Goal: Information Seeking & Learning: Find specific page/section

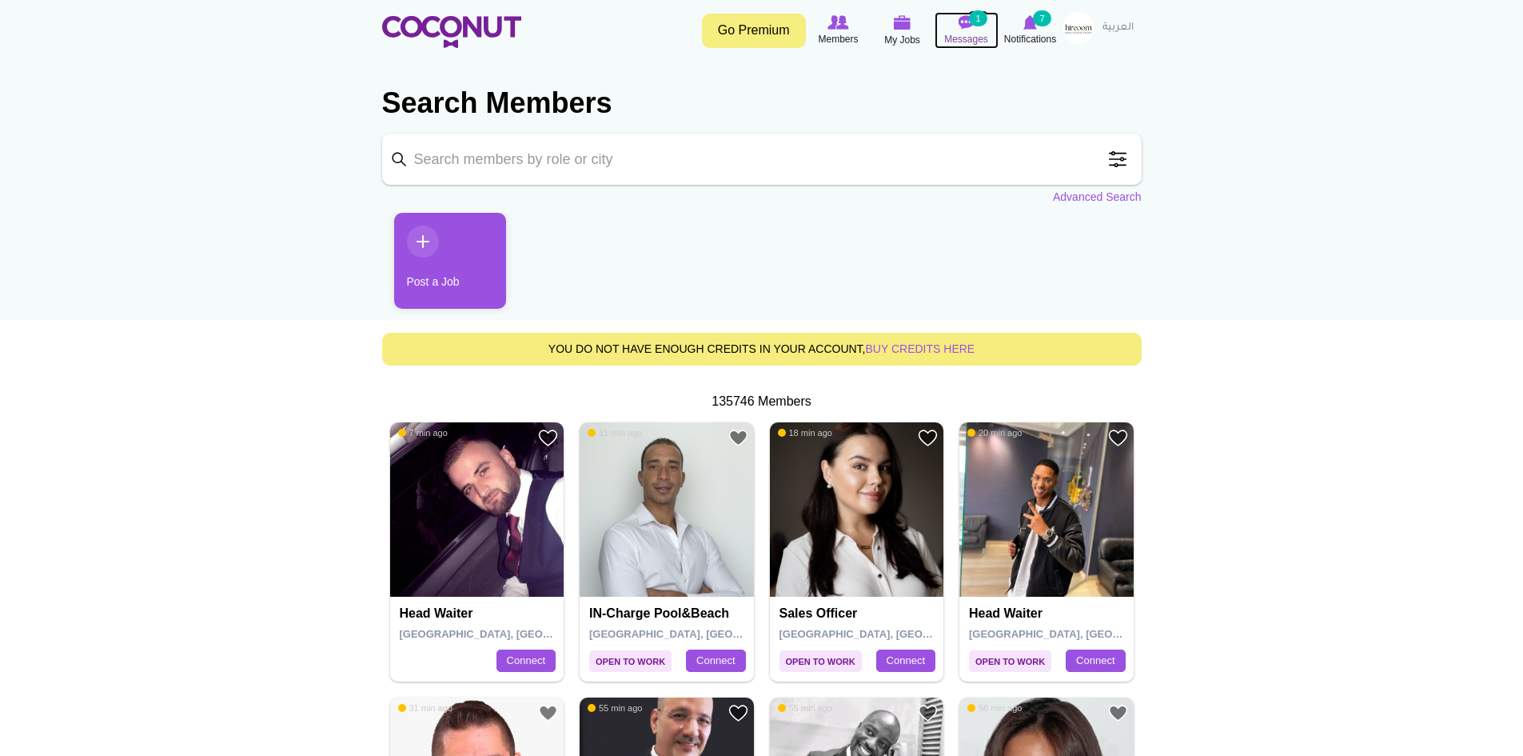
click at [977, 38] on span "Messages" at bounding box center [966, 39] width 44 height 16
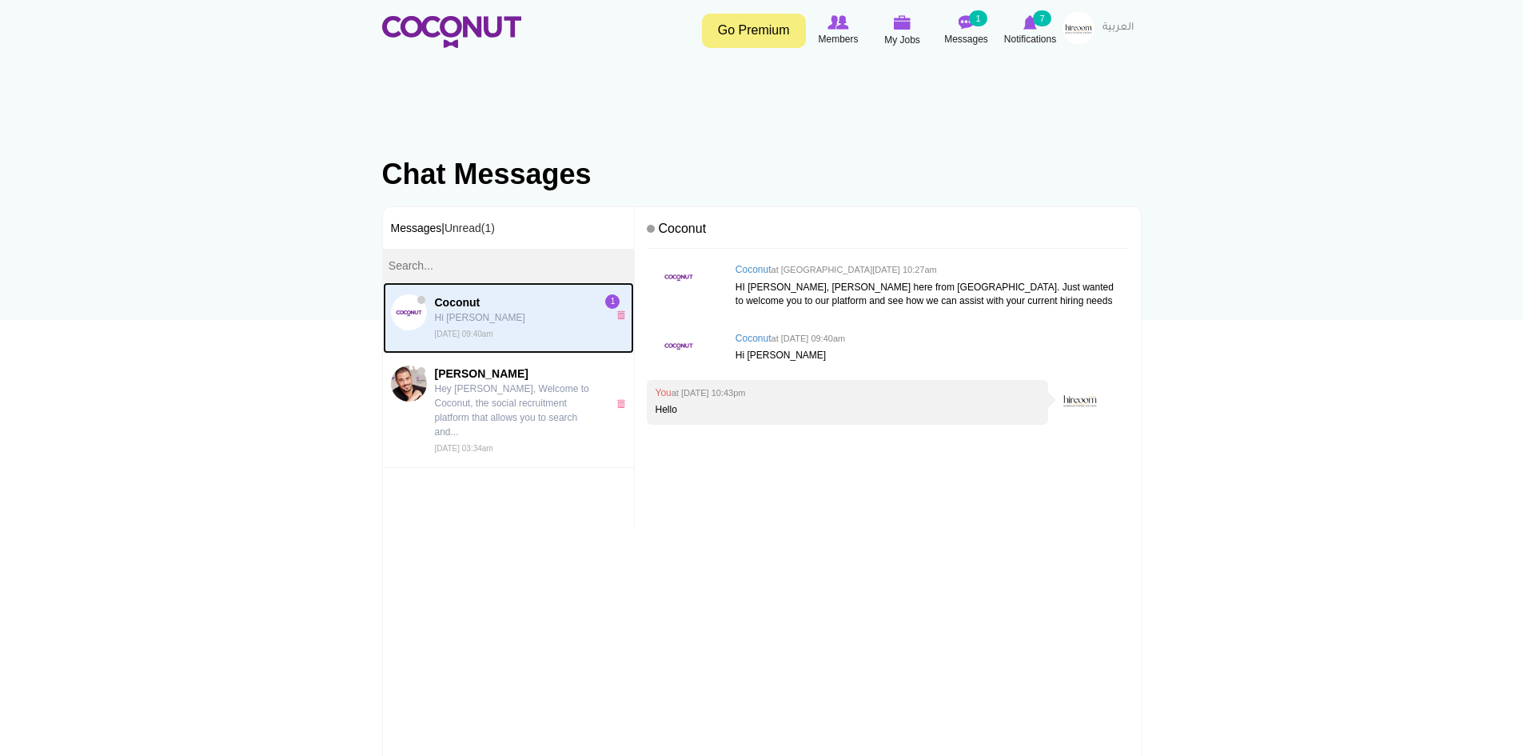
click at [541, 321] on p "Hi Mladen" at bounding box center [517, 317] width 165 height 14
drag, startPoint x: 836, startPoint y: 407, endPoint x: 819, endPoint y: 411, distance: 18.0
click at [836, 408] on p "Hello" at bounding box center [847, 410] width 385 height 14
click at [481, 226] on link "Unread(1)" at bounding box center [470, 228] width 50 height 13
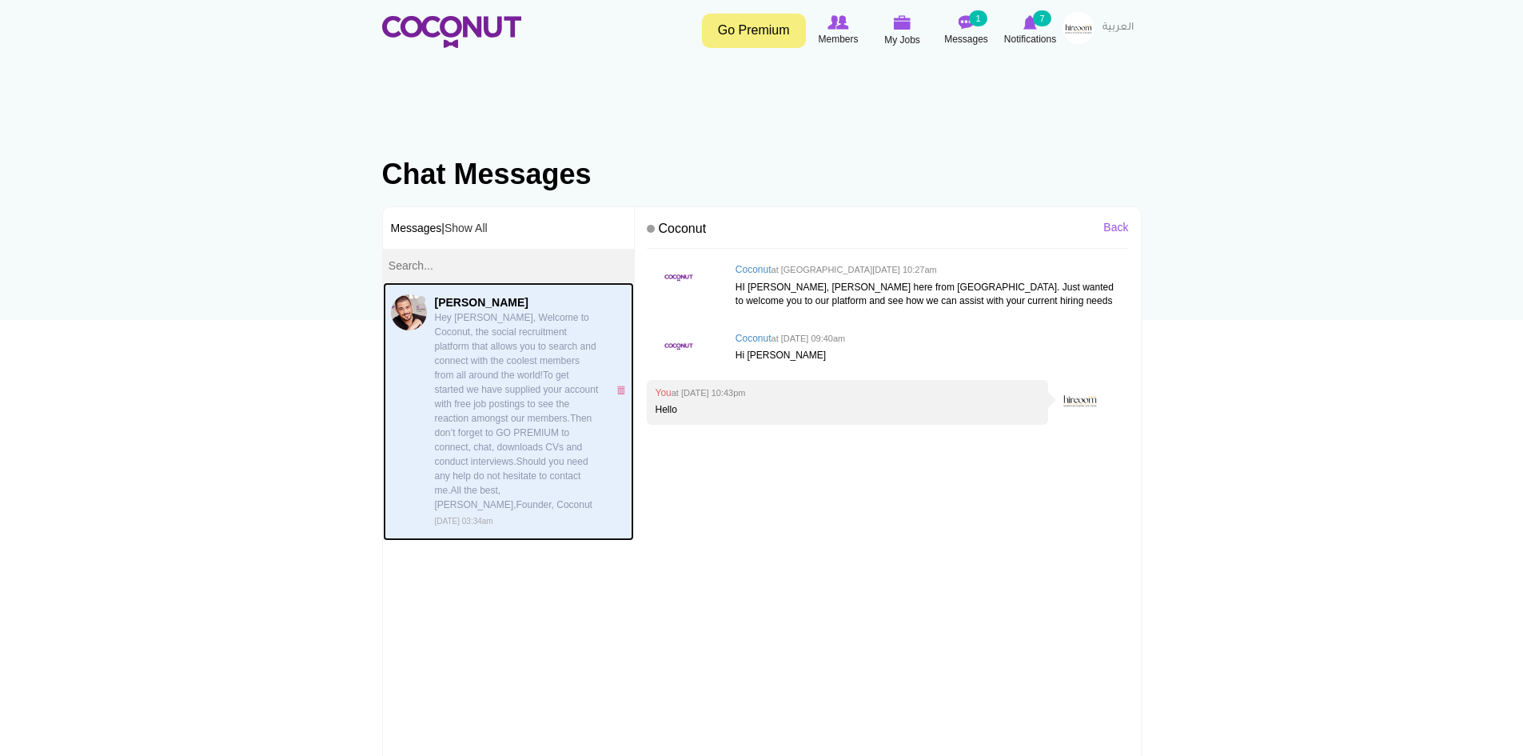
click at [530, 395] on p "Hey Kritika, Welcome to Coconut, the social recruitment platform that allows yo…" at bounding box center [517, 411] width 165 height 202
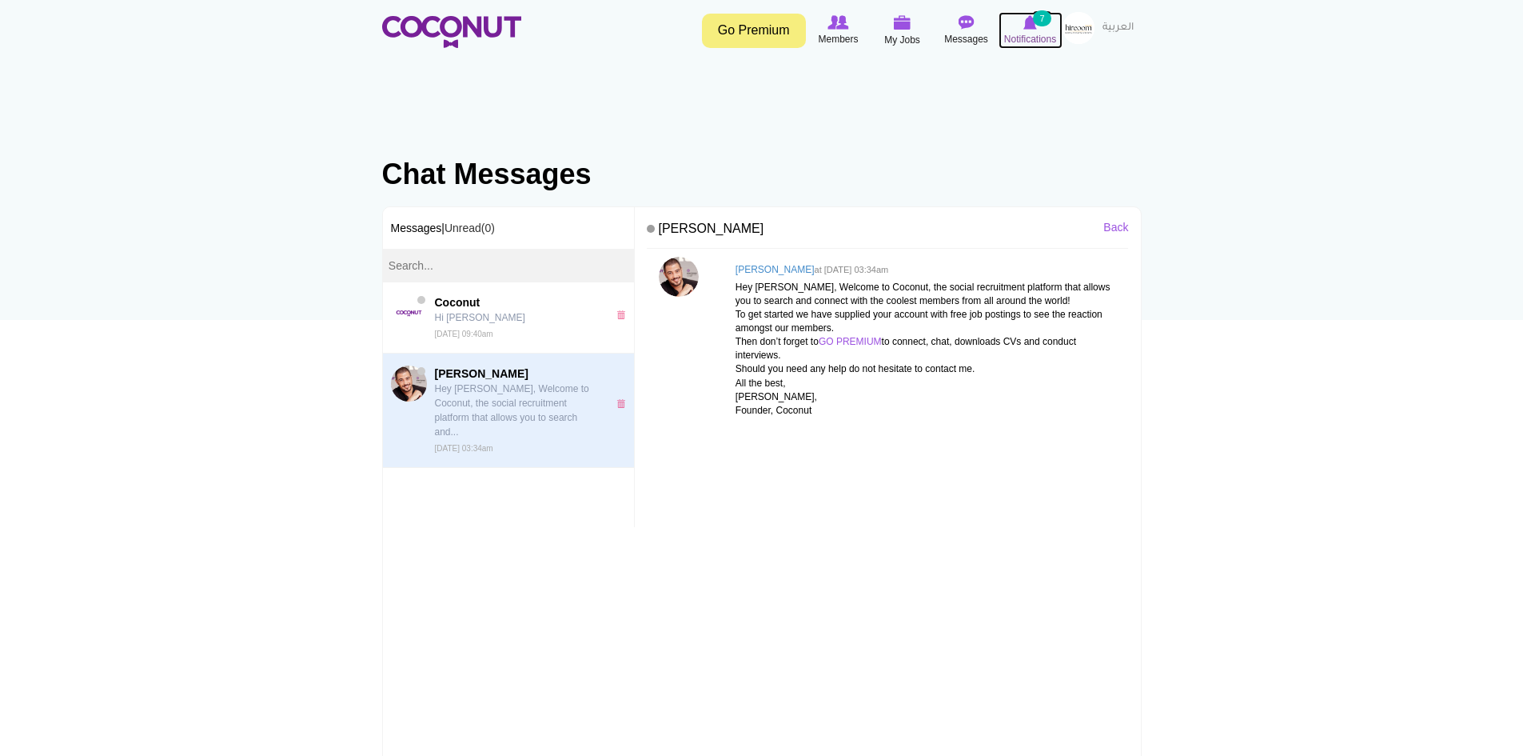
click at [1006, 27] on icon at bounding box center [1030, 23] width 61 height 18
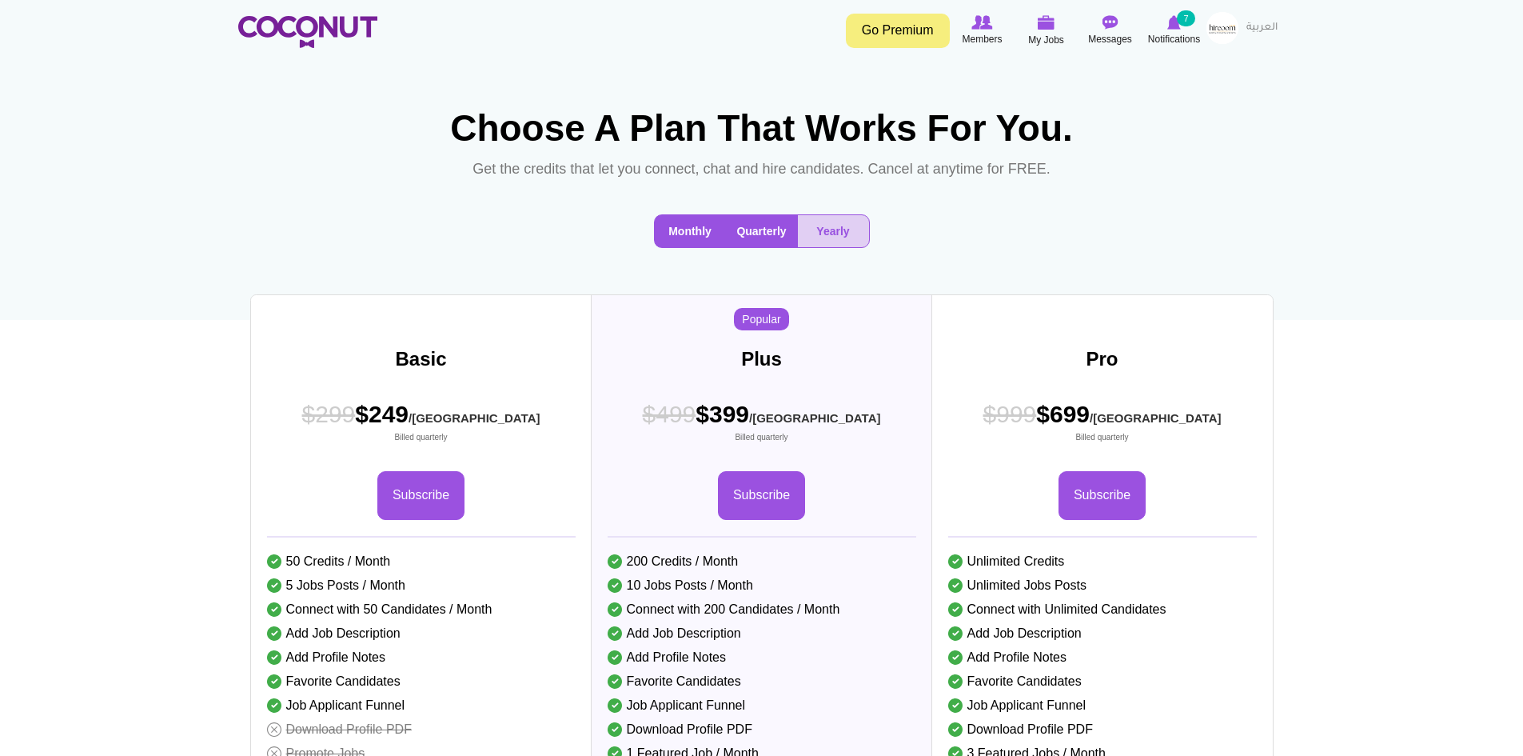
click at [692, 247] on button "Monthly" at bounding box center [690, 231] width 71 height 32
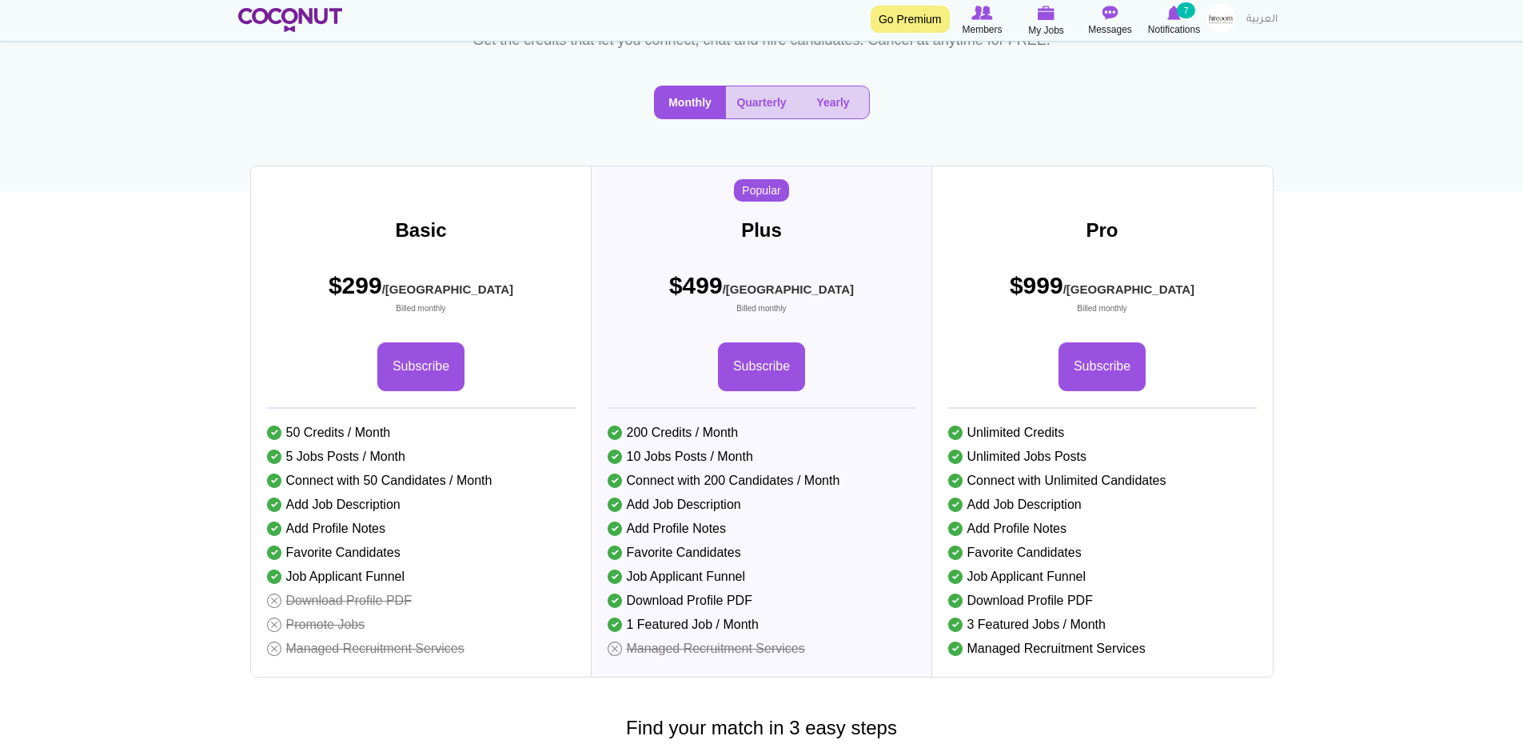
scroll to position [80, 0]
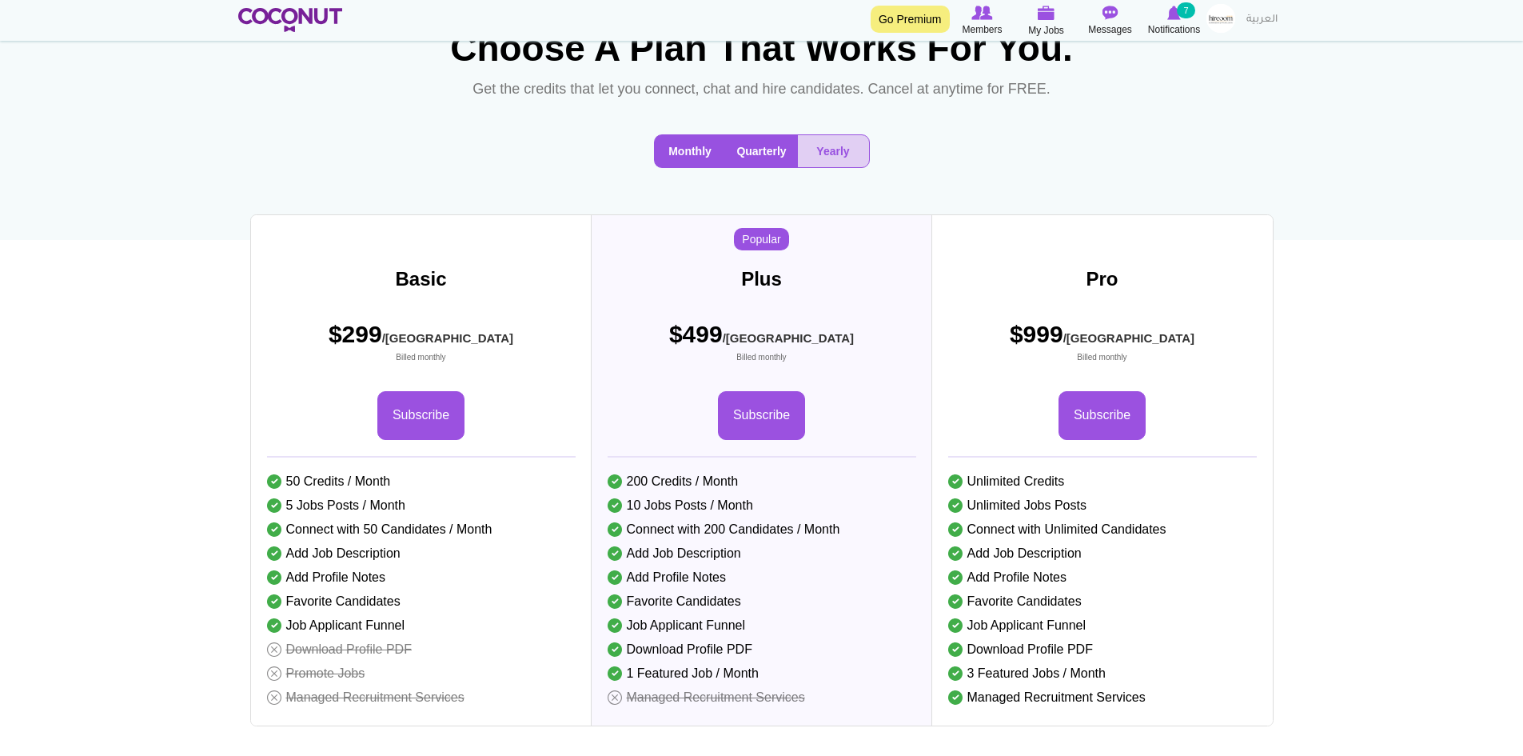
click at [776, 167] on button "Quarterly" at bounding box center [762, 151] width 72 height 32
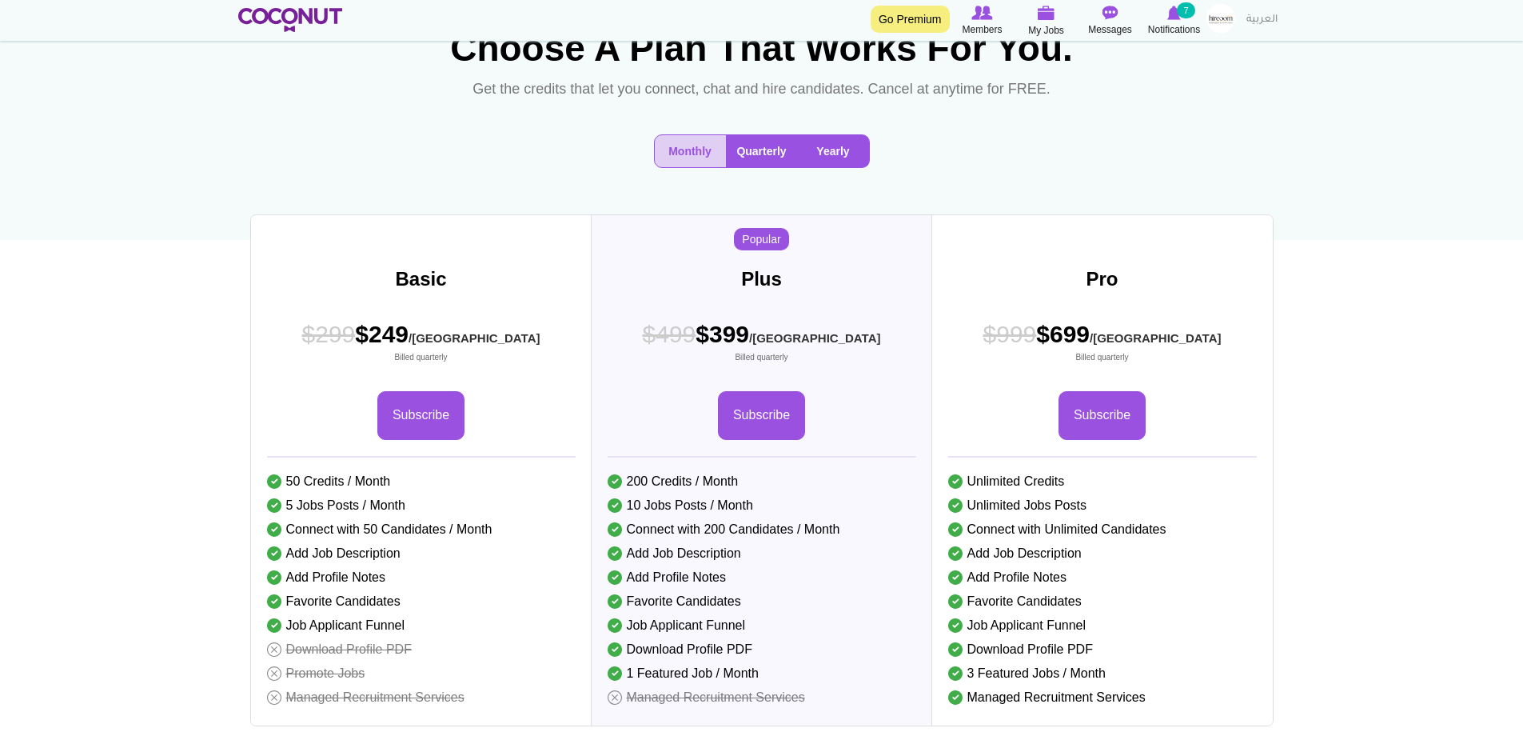
click at [832, 167] on button "Yearly" at bounding box center [833, 151] width 71 height 32
click at [687, 167] on button "Monthly" at bounding box center [690, 151] width 71 height 32
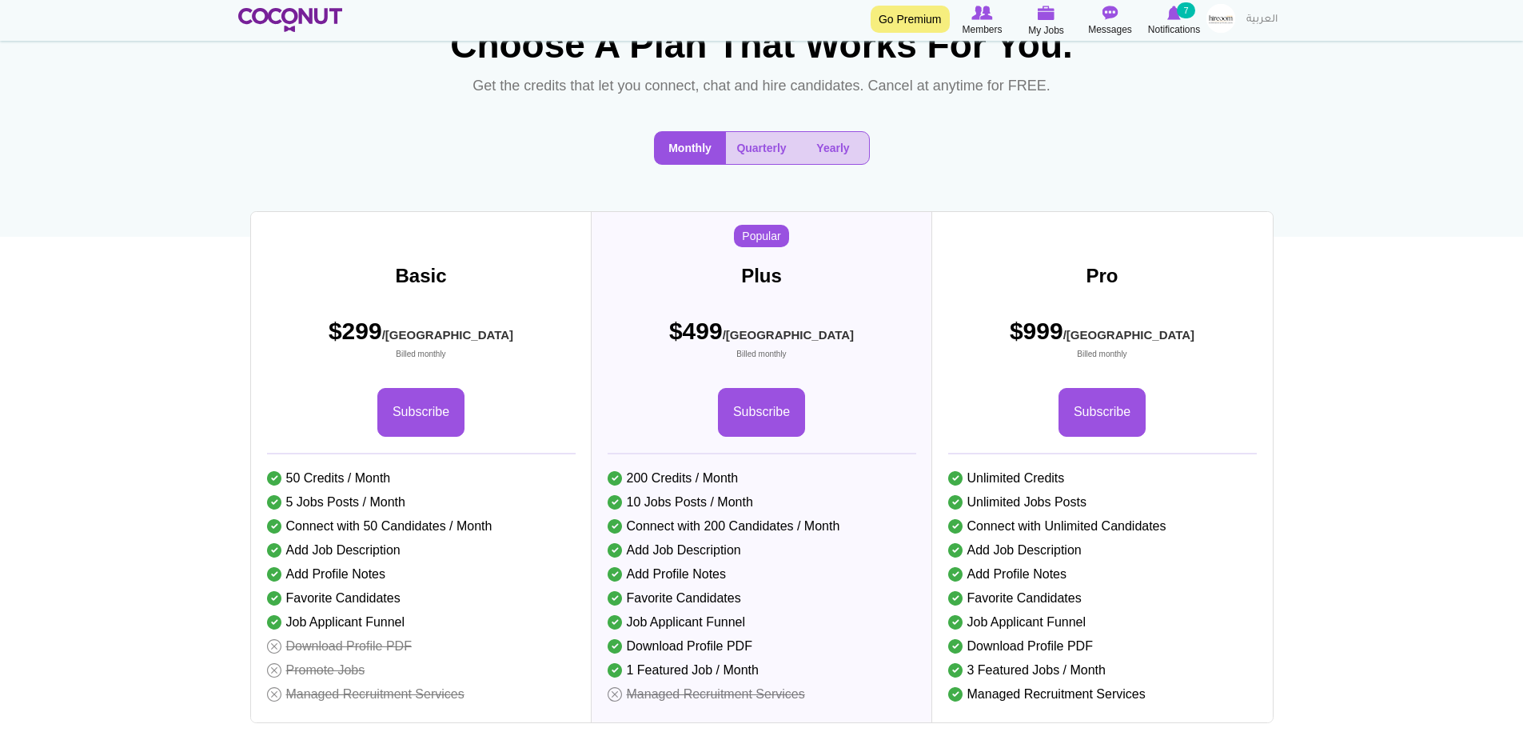
scroll to position [0, 0]
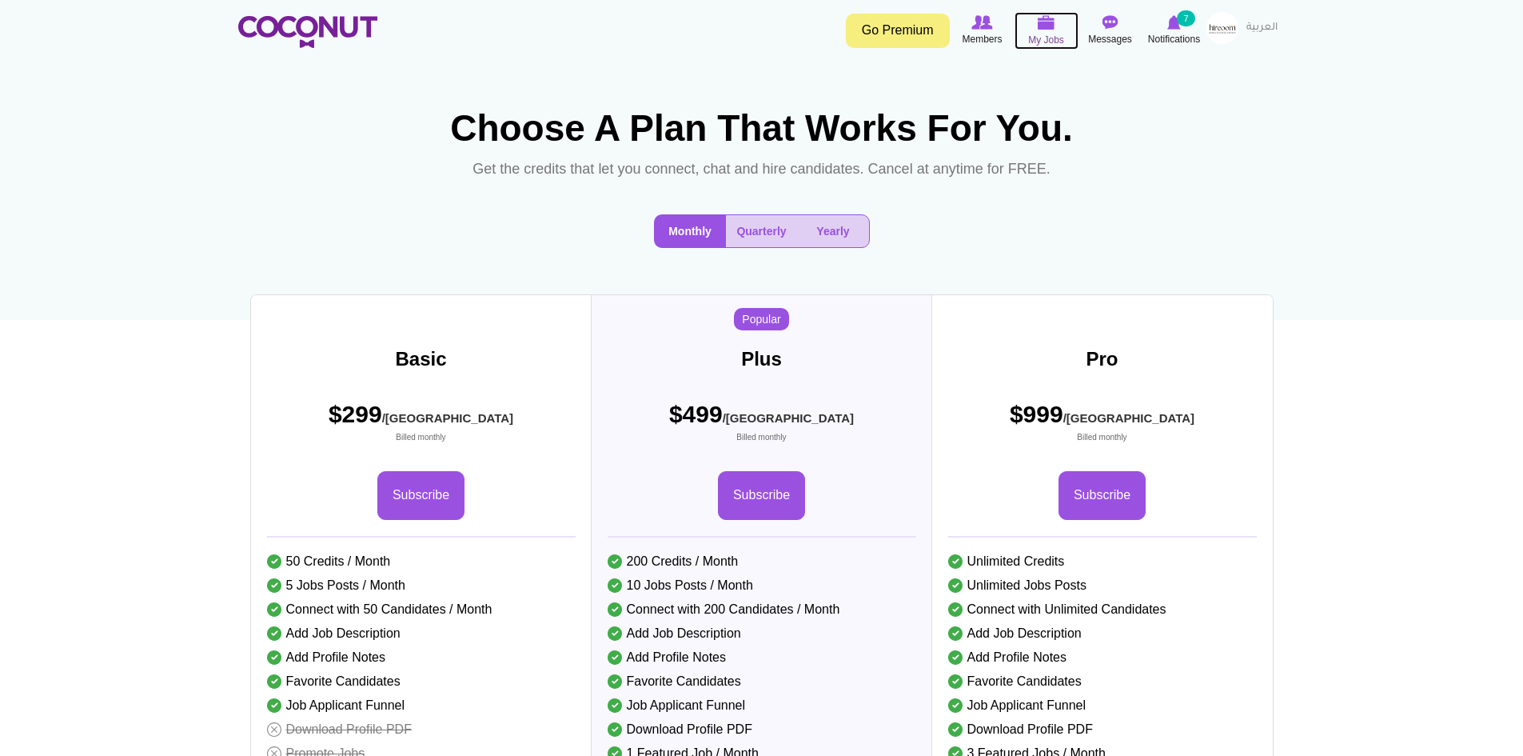
click at [1044, 33] on span "My Jobs" at bounding box center [1046, 40] width 36 height 16
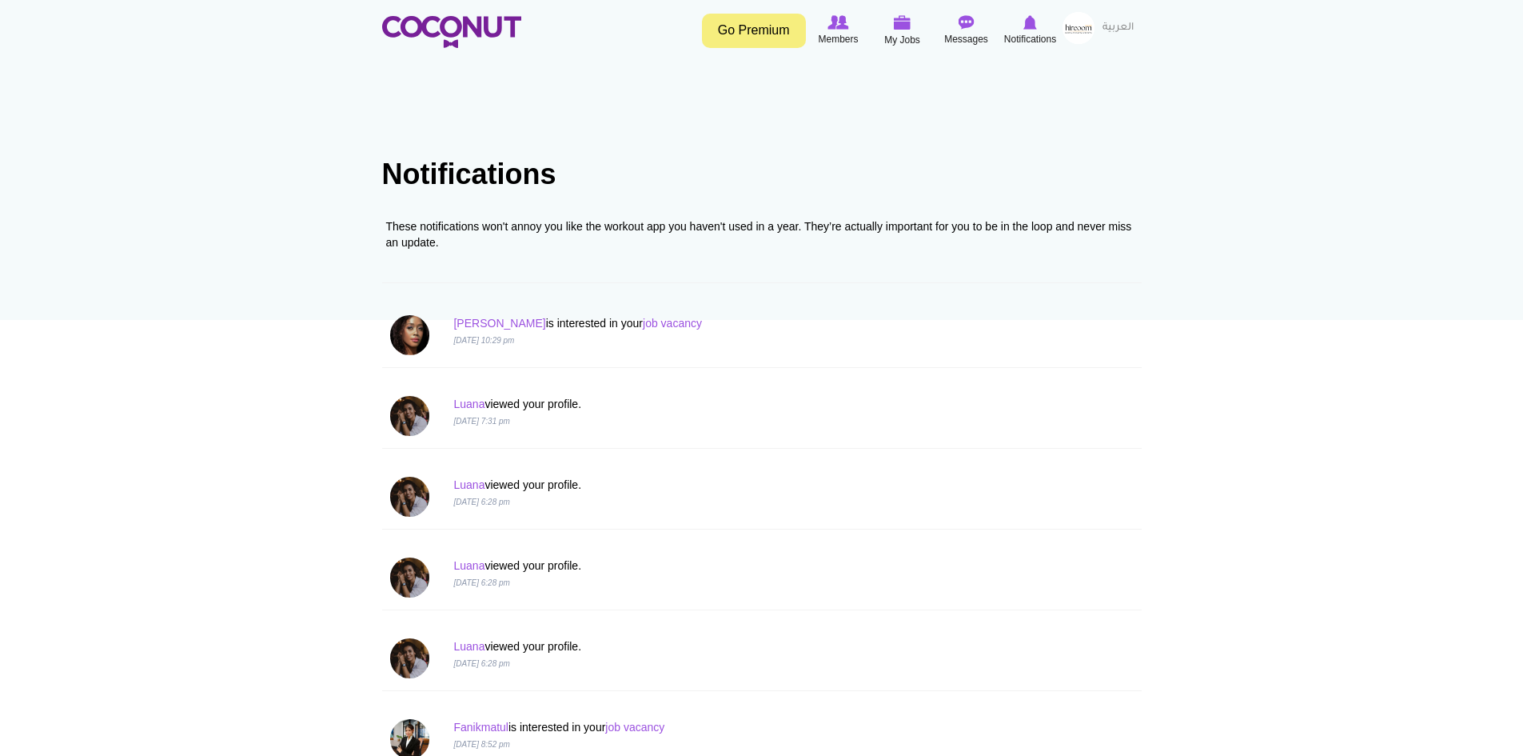
click at [759, 29] on link "Go Premium" at bounding box center [754, 31] width 104 height 34
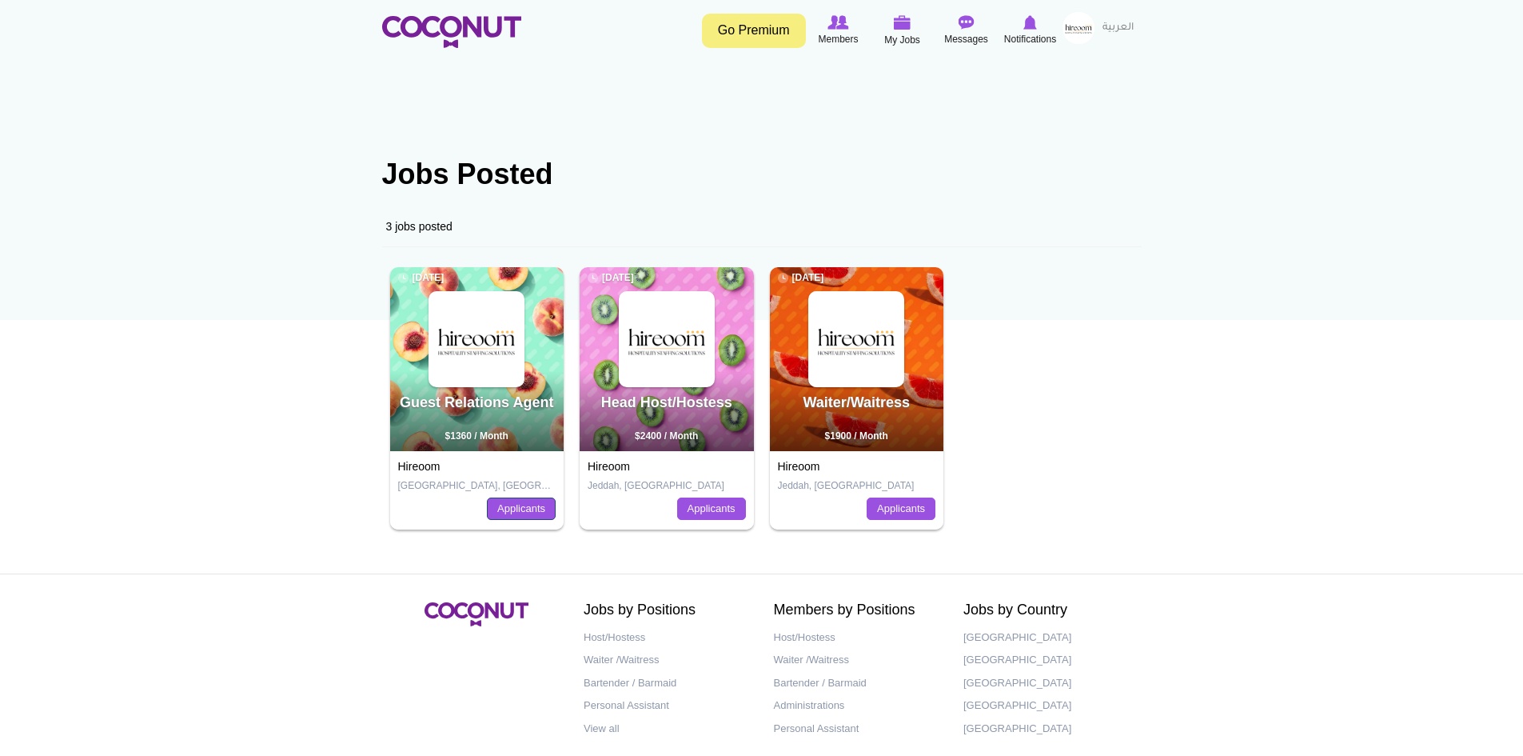
click at [529, 510] on link "Applicants" at bounding box center [521, 508] width 69 height 22
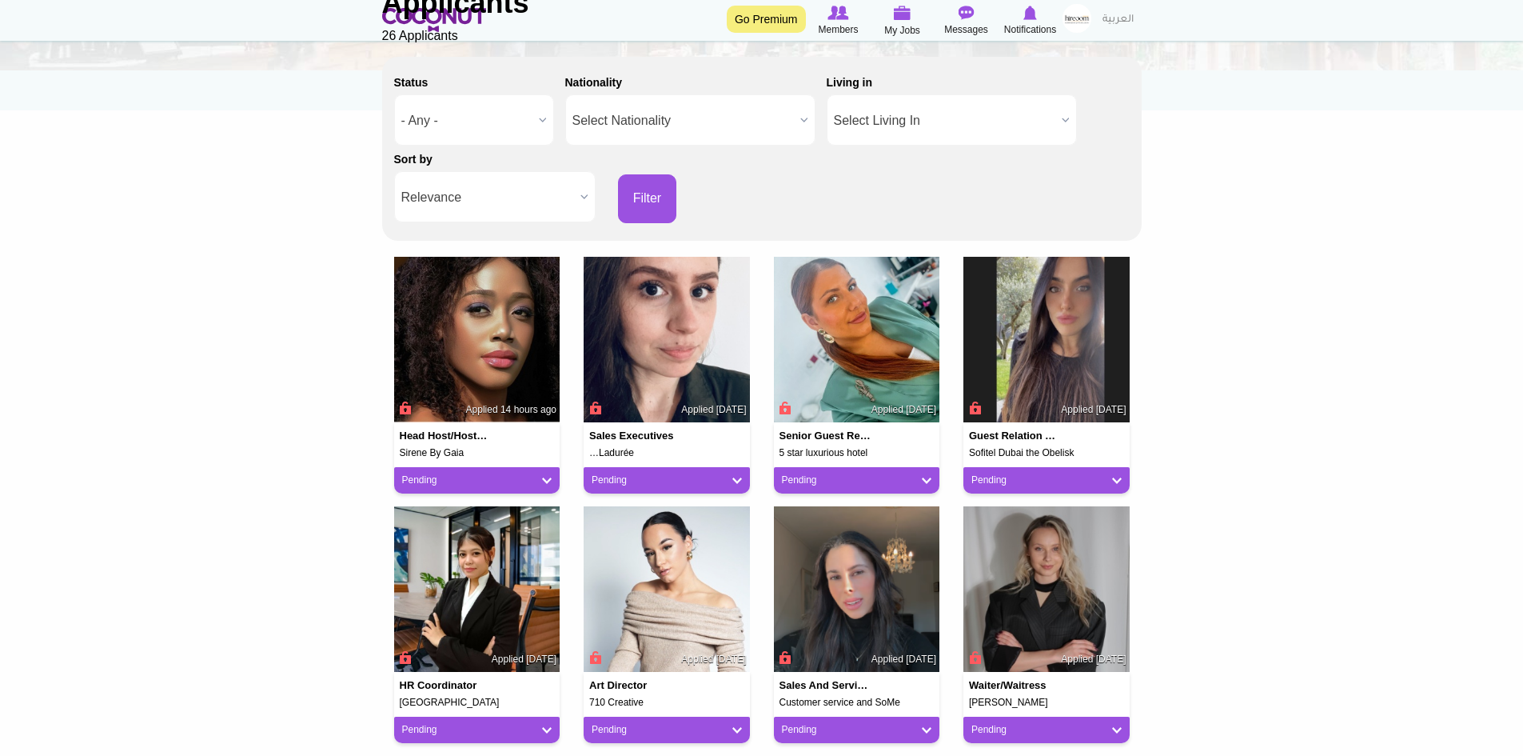
scroll to position [80, 0]
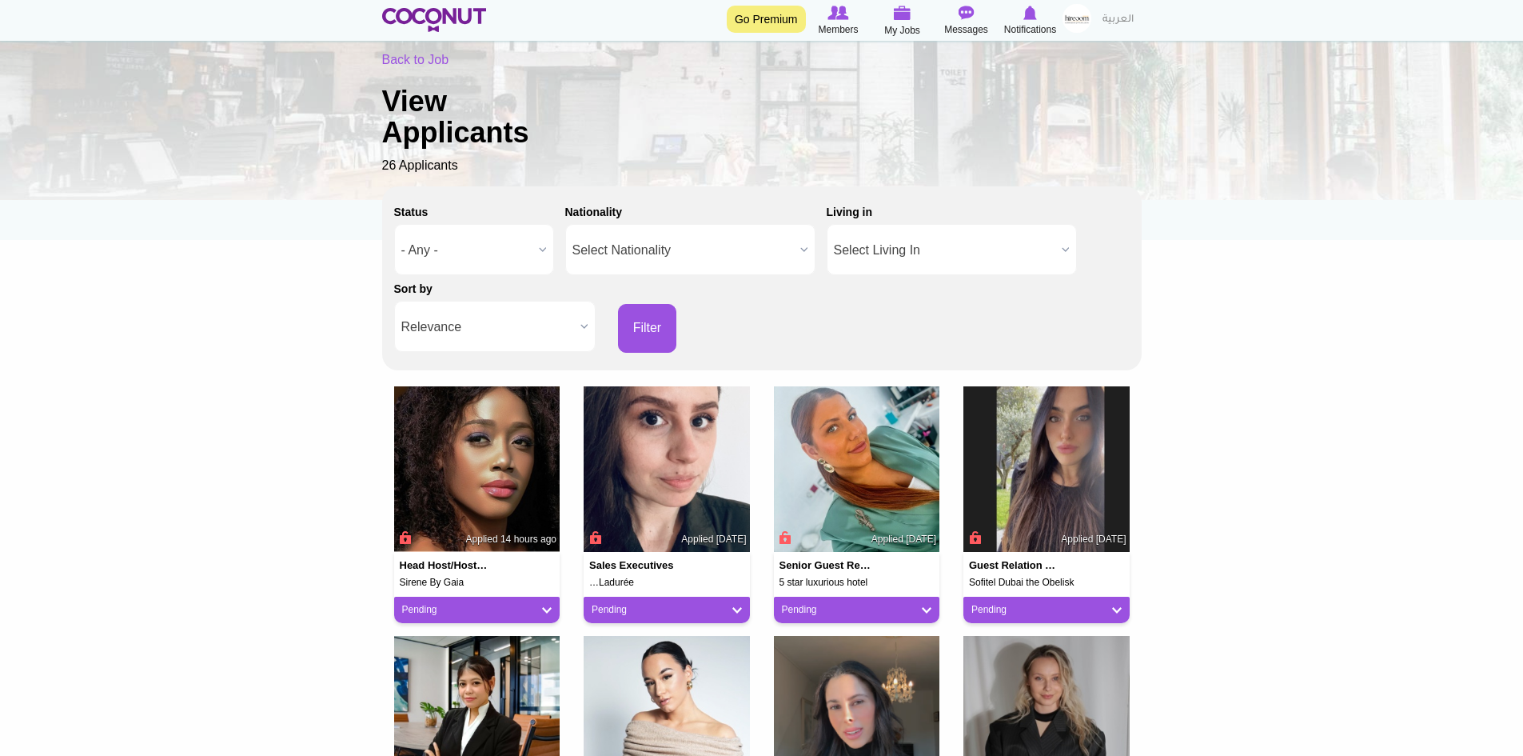
click at [510, 321] on span "Relevance" at bounding box center [487, 326] width 173 height 51
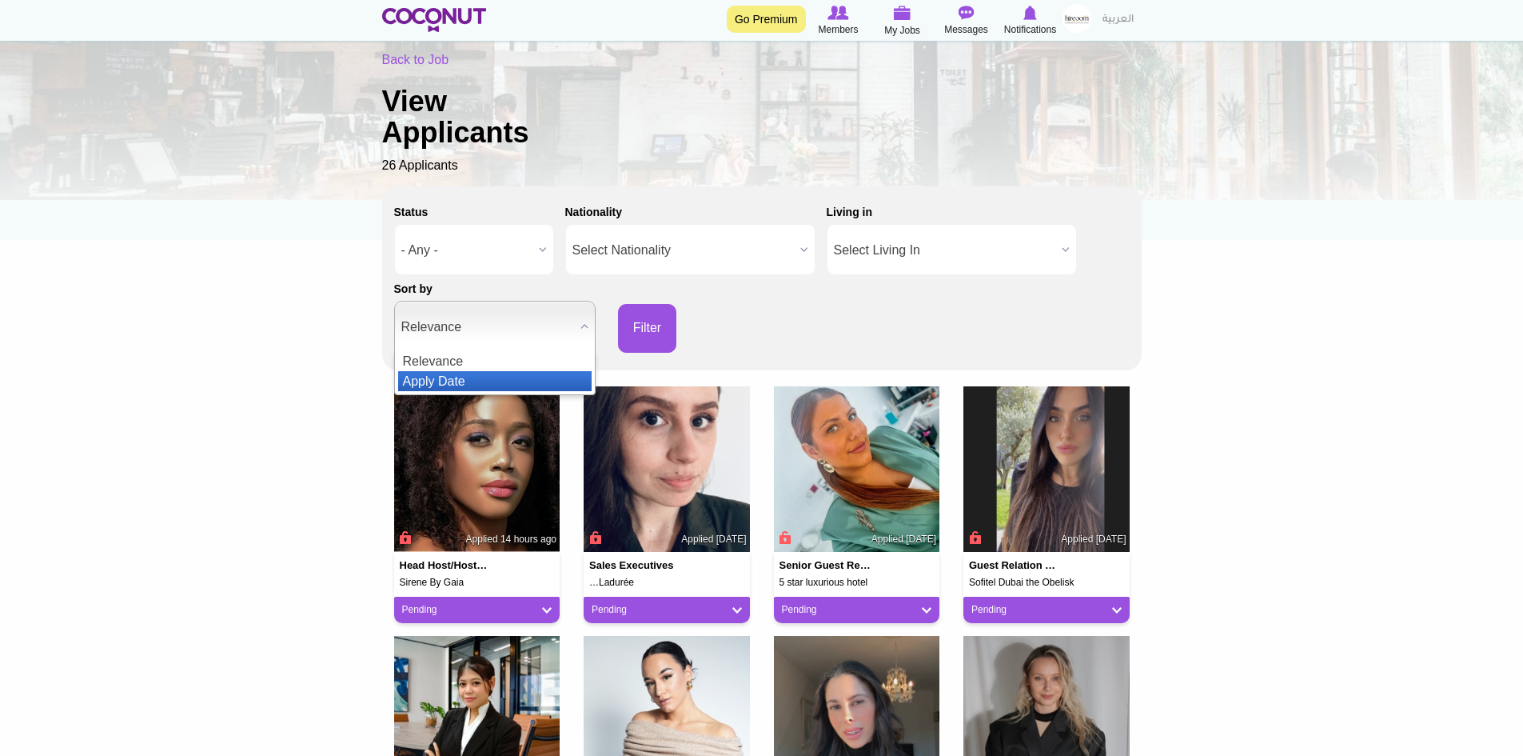
click at [481, 381] on li "Apply Date" at bounding box center [495, 381] width 194 height 20
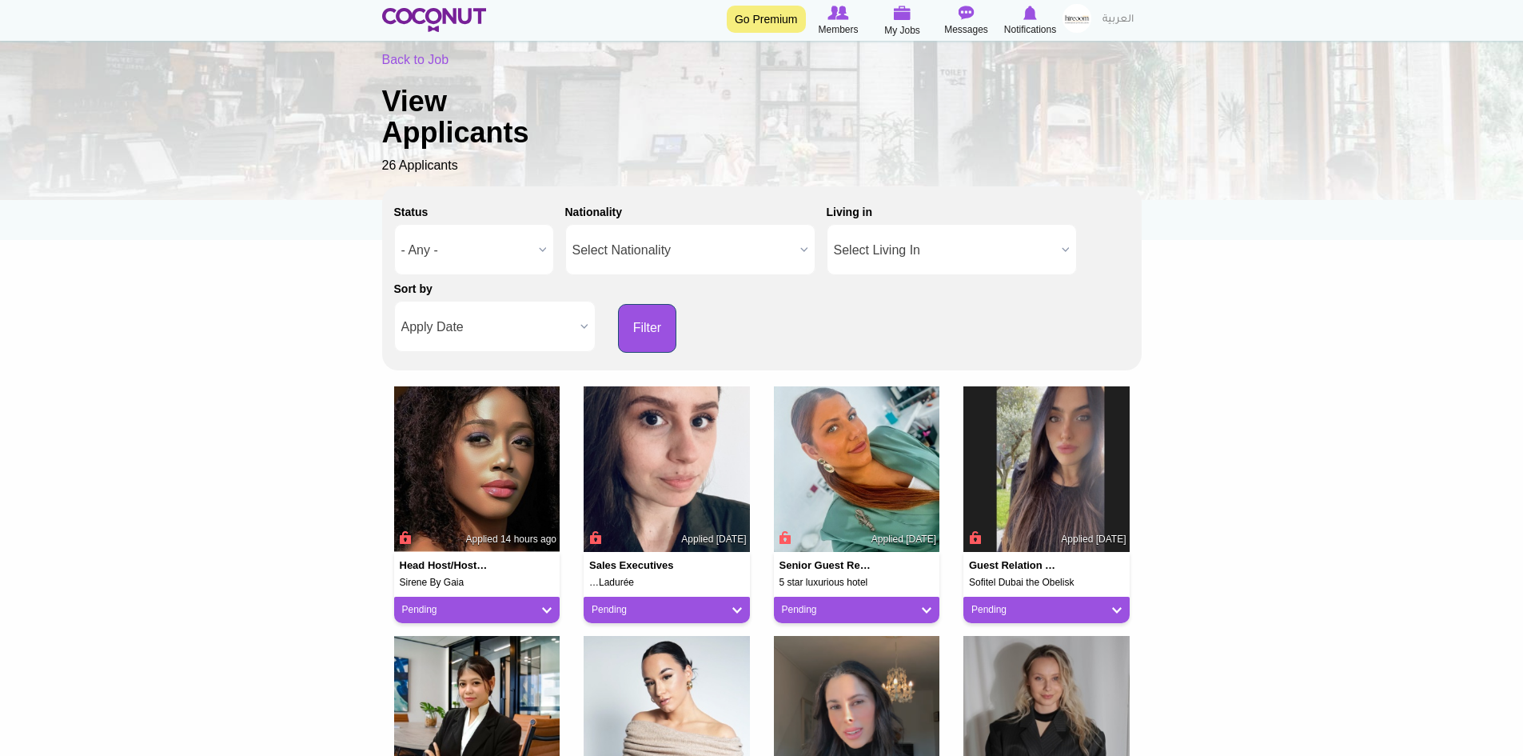
click at [637, 334] on button "Filter" at bounding box center [647, 328] width 59 height 49
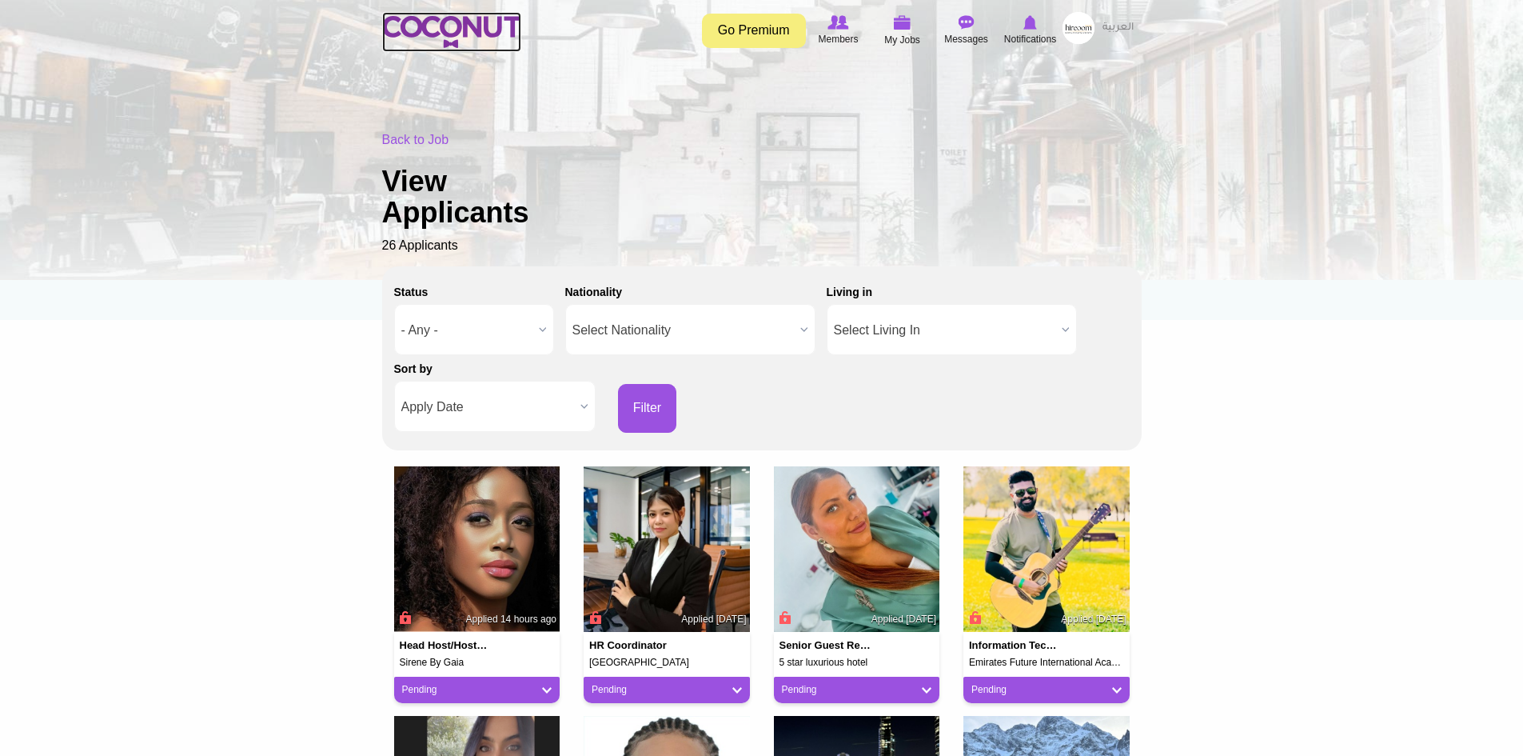
click at [415, 12] on link at bounding box center [451, 32] width 139 height 40
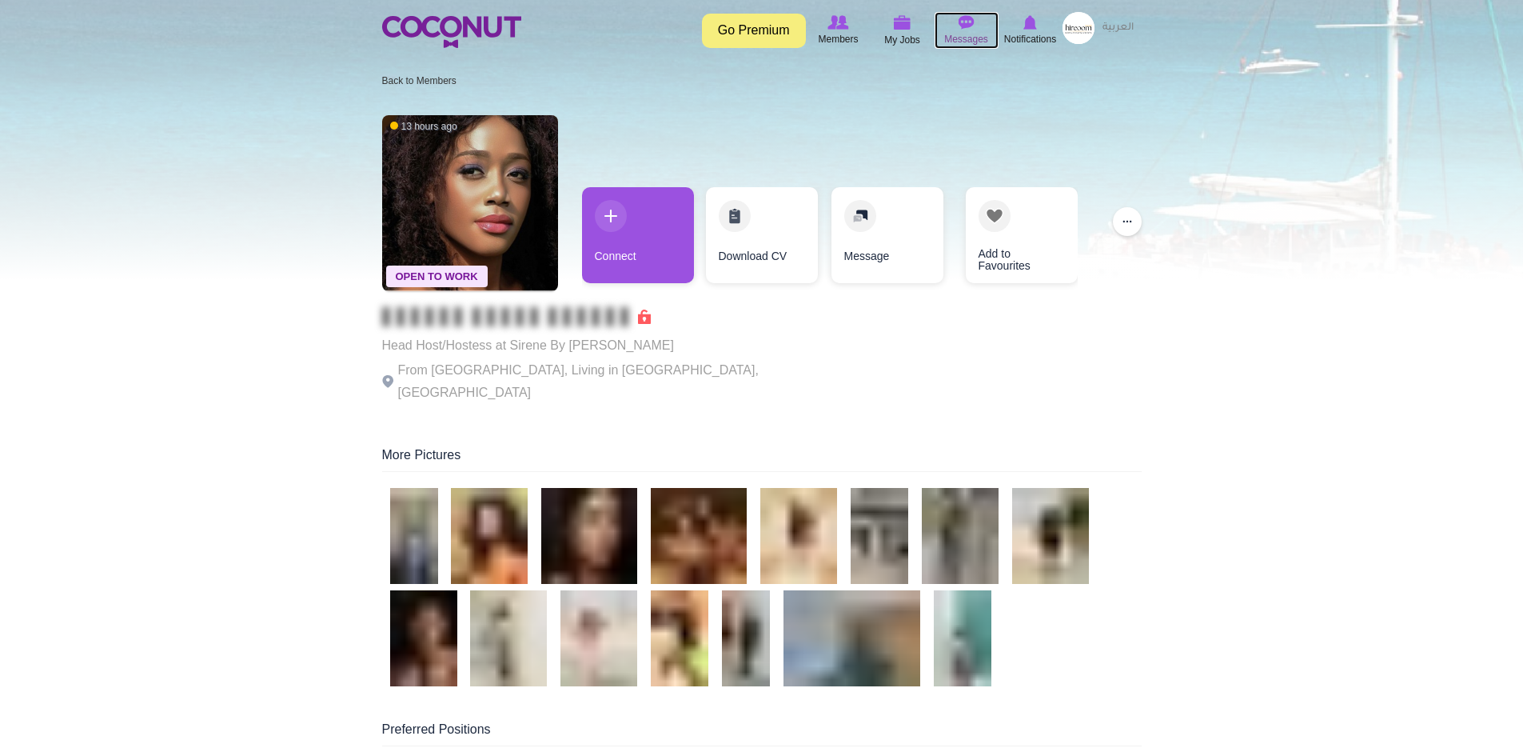
click at [968, 29] on img at bounding box center [967, 22] width 16 height 14
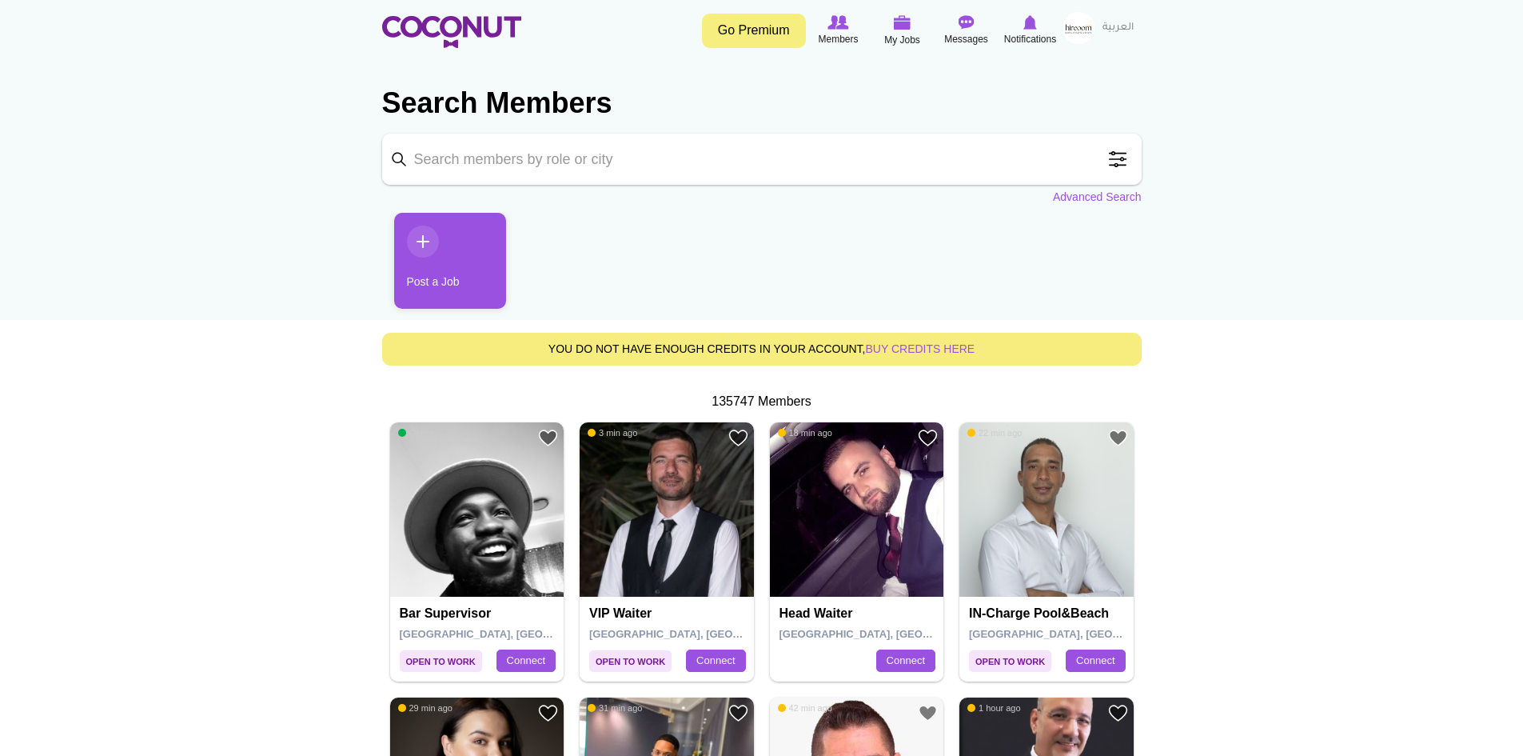
click at [513, 171] on input "Keyword" at bounding box center [762, 159] width 760 height 51
type input "s"
type input "wset"
click button "Search" at bounding box center [0, 0] width 0 height 0
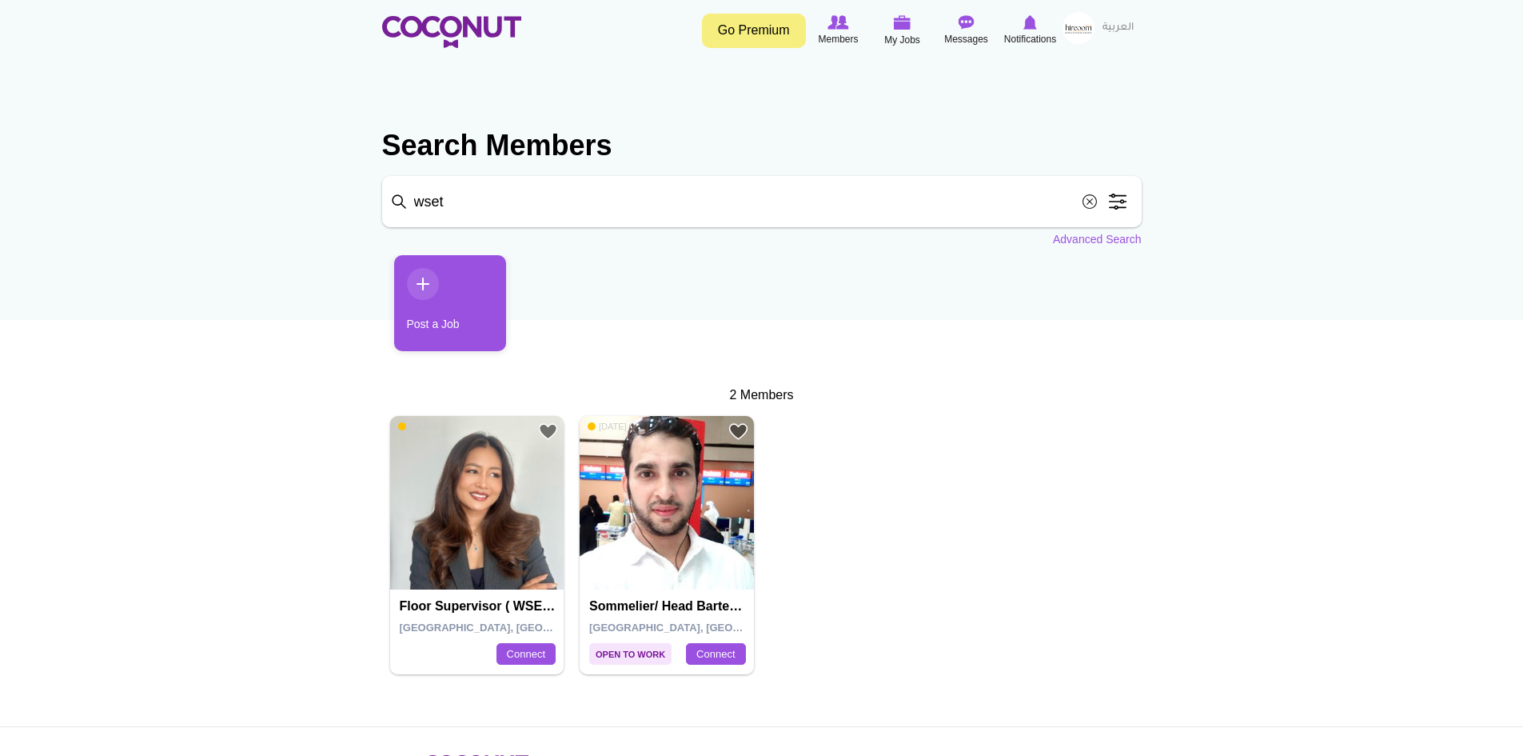
click at [524, 209] on input "wset" at bounding box center [762, 201] width 760 height 51
click at [524, 208] on input "wset" at bounding box center [762, 201] width 760 height 51
type input "waiter"
click button "Search" at bounding box center [0, 0] width 0 height 0
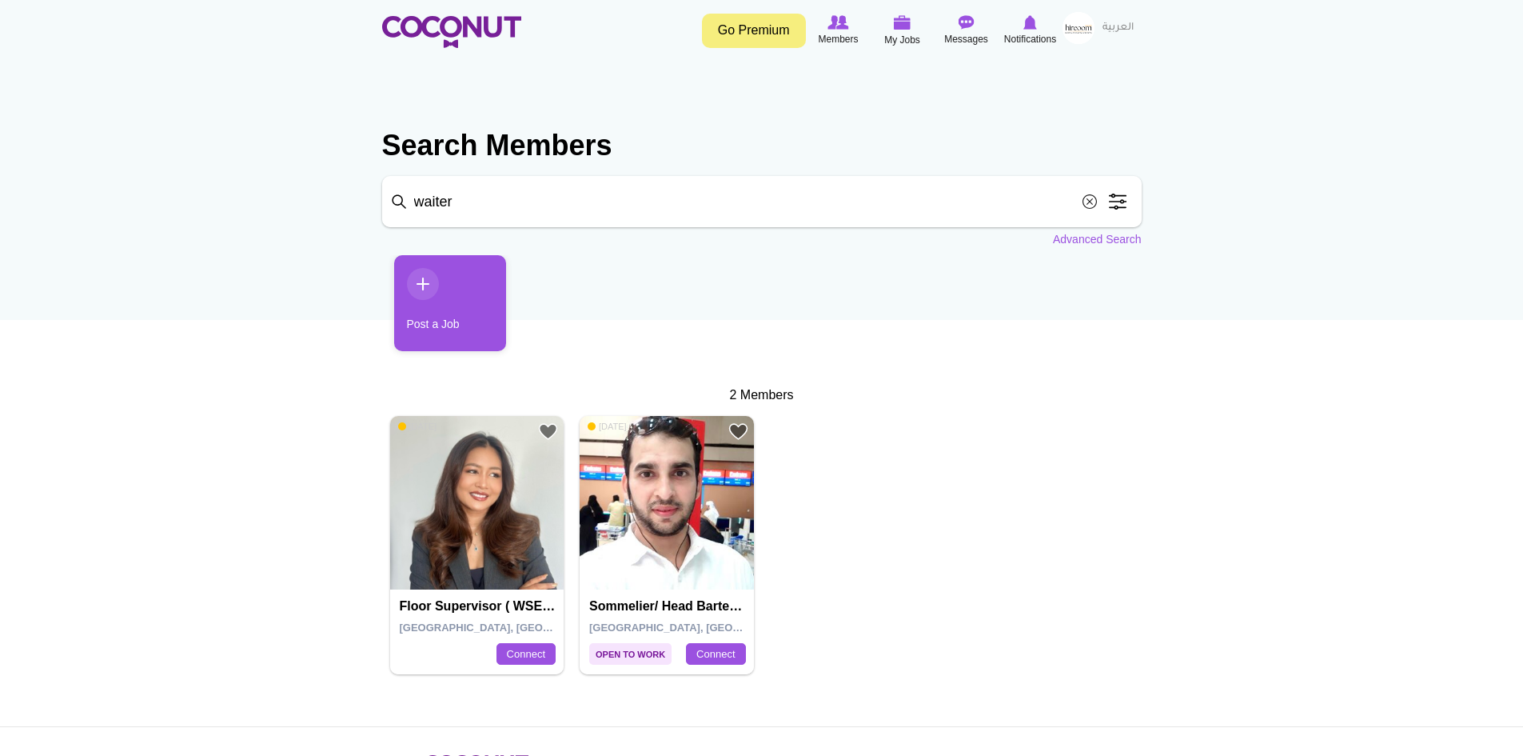
click at [740, 261] on ul "Post a Job" at bounding box center [762, 309] width 760 height 108
click at [491, 205] on input "waiter" at bounding box center [762, 201] width 760 height 51
click button "Search" at bounding box center [0, 0] width 0 height 0
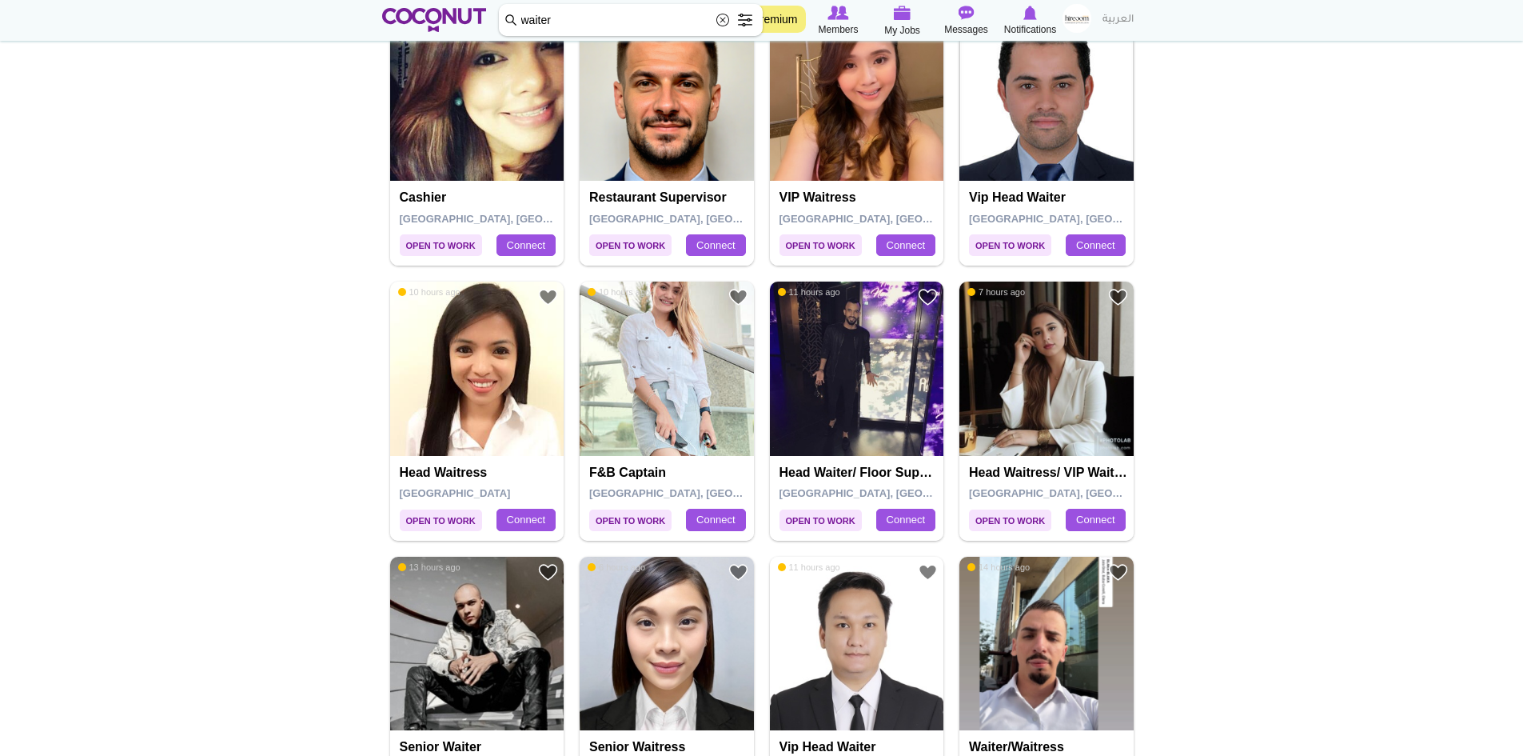
scroll to position [480, 0]
